Goal: Information Seeking & Learning: Learn about a topic

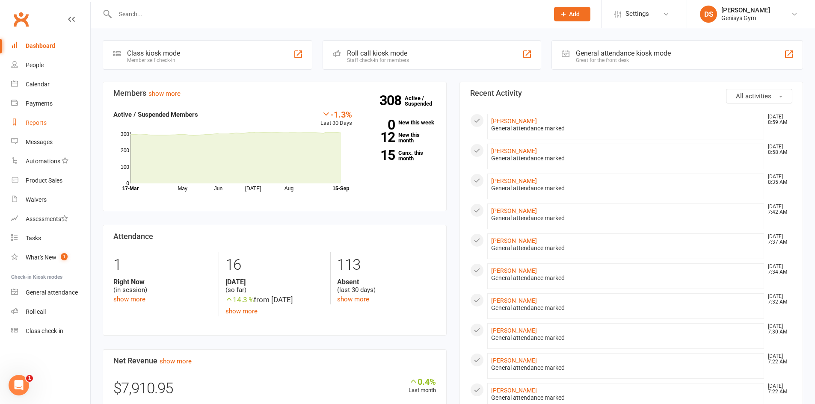
click at [35, 119] on div "Reports" at bounding box center [36, 122] width 21 height 7
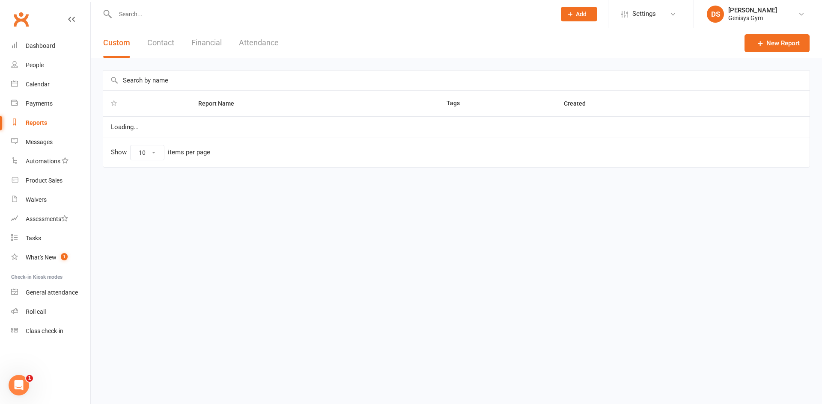
click at [176, 43] on div "Custom Contact Financial Attendance" at bounding box center [191, 43] width 200 height 30
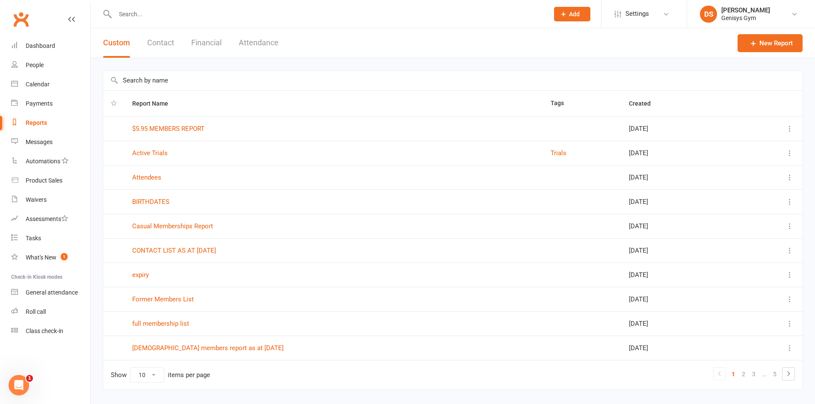
click at [245, 38] on button "Attendance" at bounding box center [259, 43] width 40 height 30
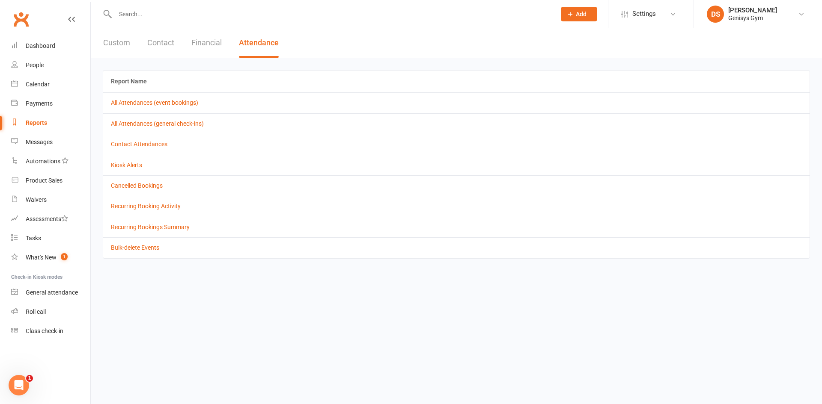
click at [198, 47] on button "Financial" at bounding box center [206, 43] width 30 height 30
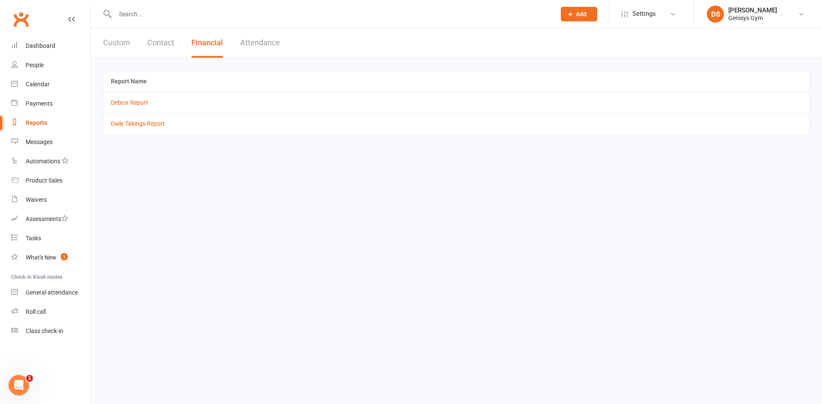
click at [132, 119] on td "Daily Takings Report" at bounding box center [456, 123] width 706 height 21
click at [133, 123] on link "Daily Takings Report" at bounding box center [138, 123] width 54 height 7
